Goal: Use online tool/utility: Utilize a website feature to perform a specific function

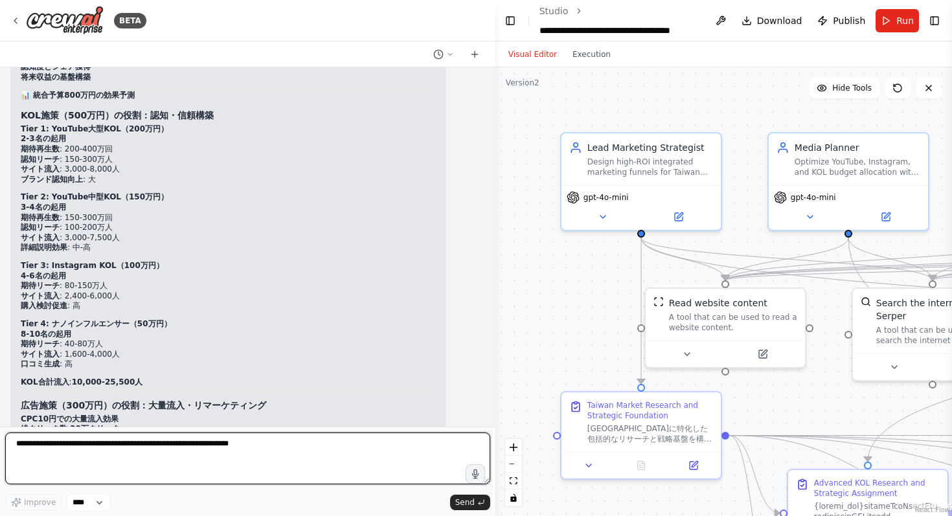
scroll to position [13648, 0]
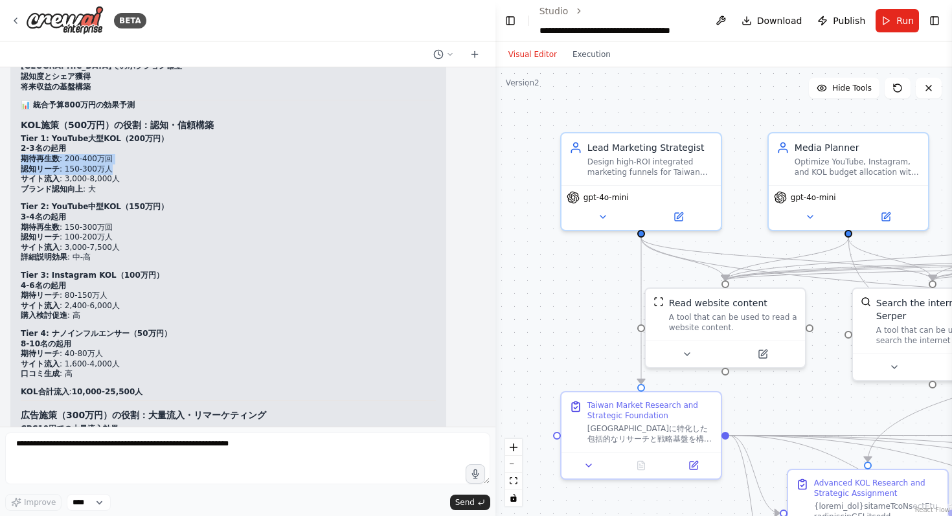
drag, startPoint x: 22, startPoint y: 135, endPoint x: 113, endPoint y: 147, distance: 92.1
click at [113, 147] on ul "2-3名の起用 期待再生数 : 200-400万回 認知リーチ : 150-300万人 サイト流入 : 3,000-8,000人 ブランド認知向上 : 大" at bounding box center [228, 169] width 415 height 50
copy ul "期待再生数 : 200-400万回 認知リーチ : 150-300万人"
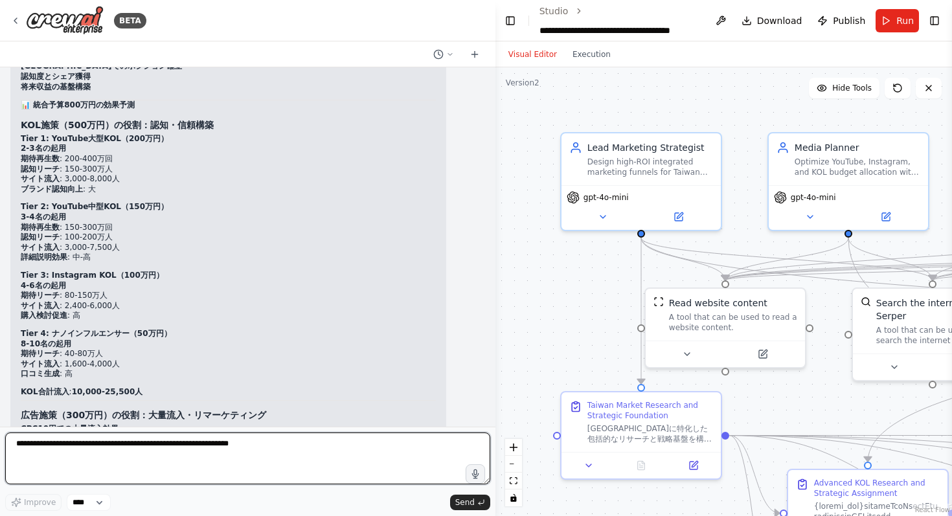
click at [82, 462] on textarea at bounding box center [247, 458] width 485 height 52
paste textarea "**********"
type textarea "*"
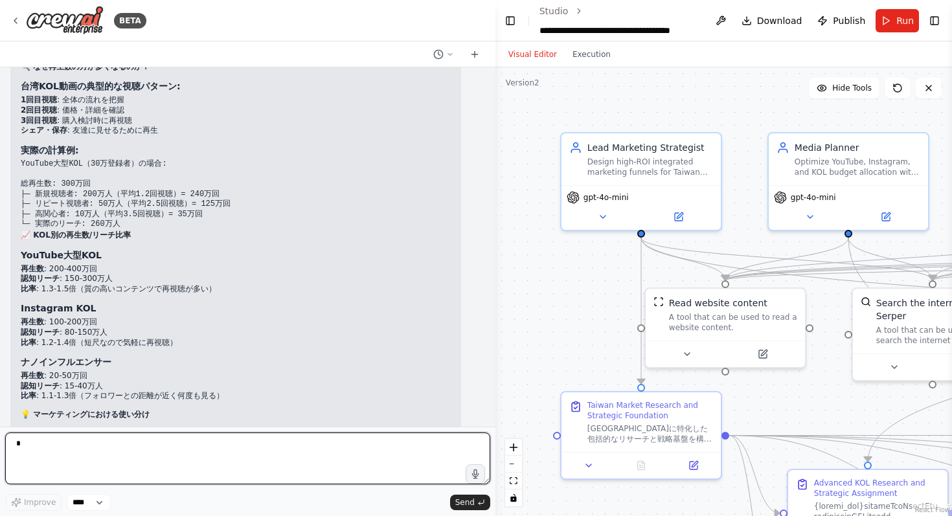
scroll to position [18675, 0]
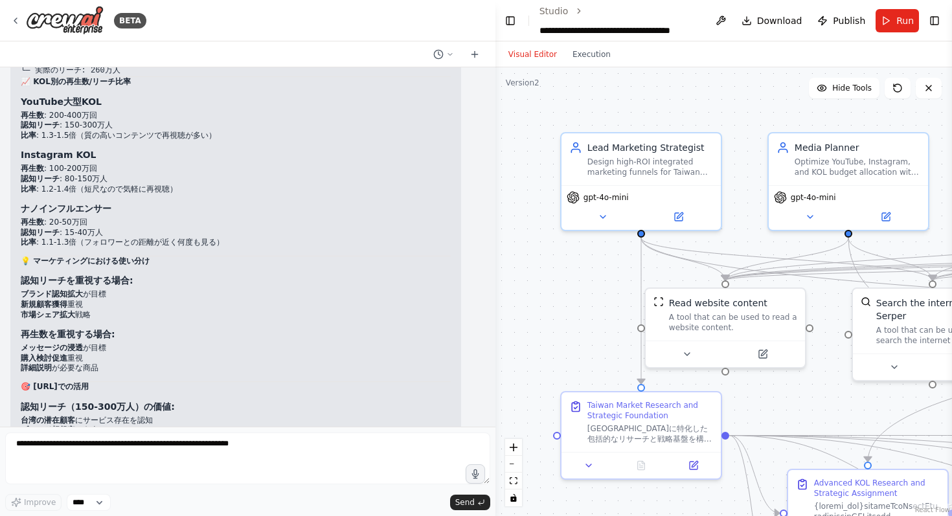
scroll to position [14962, 0]
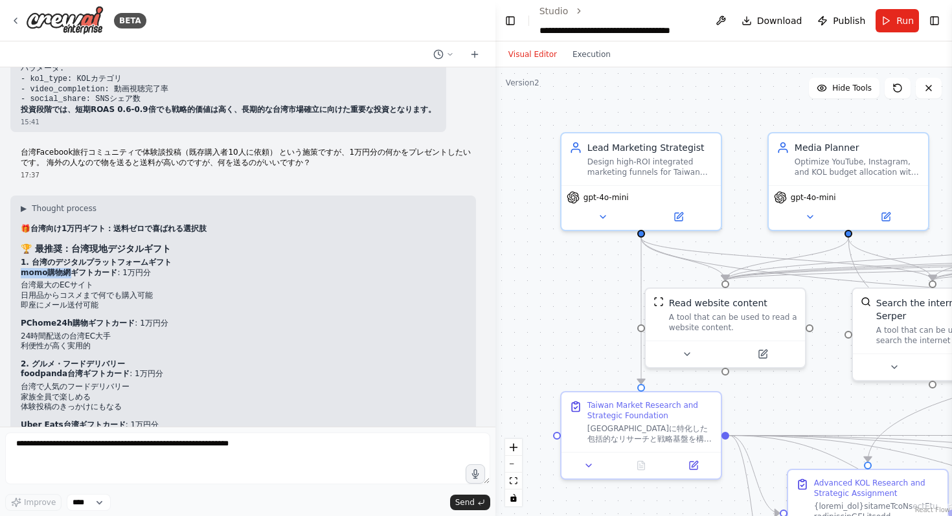
drag, startPoint x: 18, startPoint y: 249, endPoint x: 68, endPoint y: 249, distance: 49.8
copy strong "momo購物網"
